Goal: Transaction & Acquisition: Purchase product/service

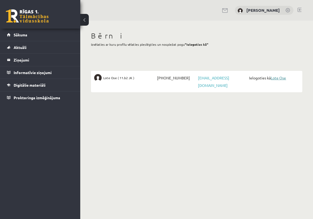
click at [281, 78] on link "Lote Ose" at bounding box center [277, 77] width 15 height 5
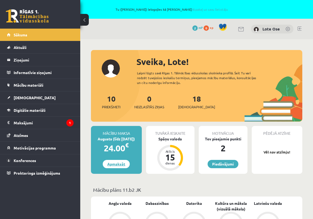
click at [117, 166] on link "Apmaksāt" at bounding box center [116, 164] width 27 height 8
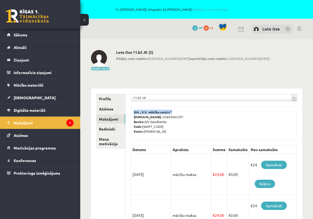
drag, startPoint x: 134, startPoint y: 111, endPoint x: 172, endPoint y: 111, distance: 38.5
click at [172, 111] on p "SIA „V.V. mācību centrs” Reģ.nr.: 53603062391 Banka: A/S Swedbanka Kods: HABALV…" at bounding box center [214, 122] width 160 height 24
copy b "SIA „V.V. mācību centrs”"
drag, startPoint x: 143, startPoint y: 131, endPoint x: 171, endPoint y: 133, distance: 28.2
click at [171, 133] on p "SIA „V.V. mācību centrs” Reģ.nr.: 53603062391 Banka: A/S Swedbanka Kods: HABALV…" at bounding box center [214, 122] width 160 height 24
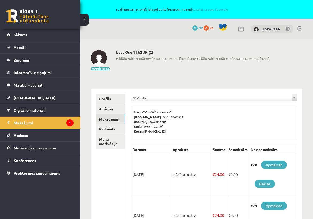
copy p "LV78HABA0551037632673"
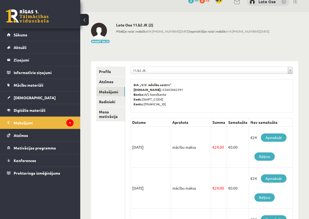
scroll to position [27, 0]
click at [277, 137] on link "Apmaksāt" at bounding box center [273, 137] width 26 height 8
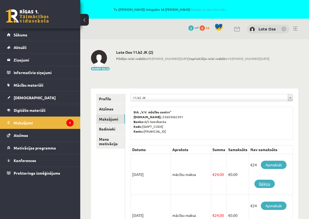
click at [262, 182] on link "Rēķins" at bounding box center [264, 184] width 20 height 8
click at [295, 28] on link at bounding box center [295, 28] width 4 height 4
